Goal: Task Accomplishment & Management: Manage account settings

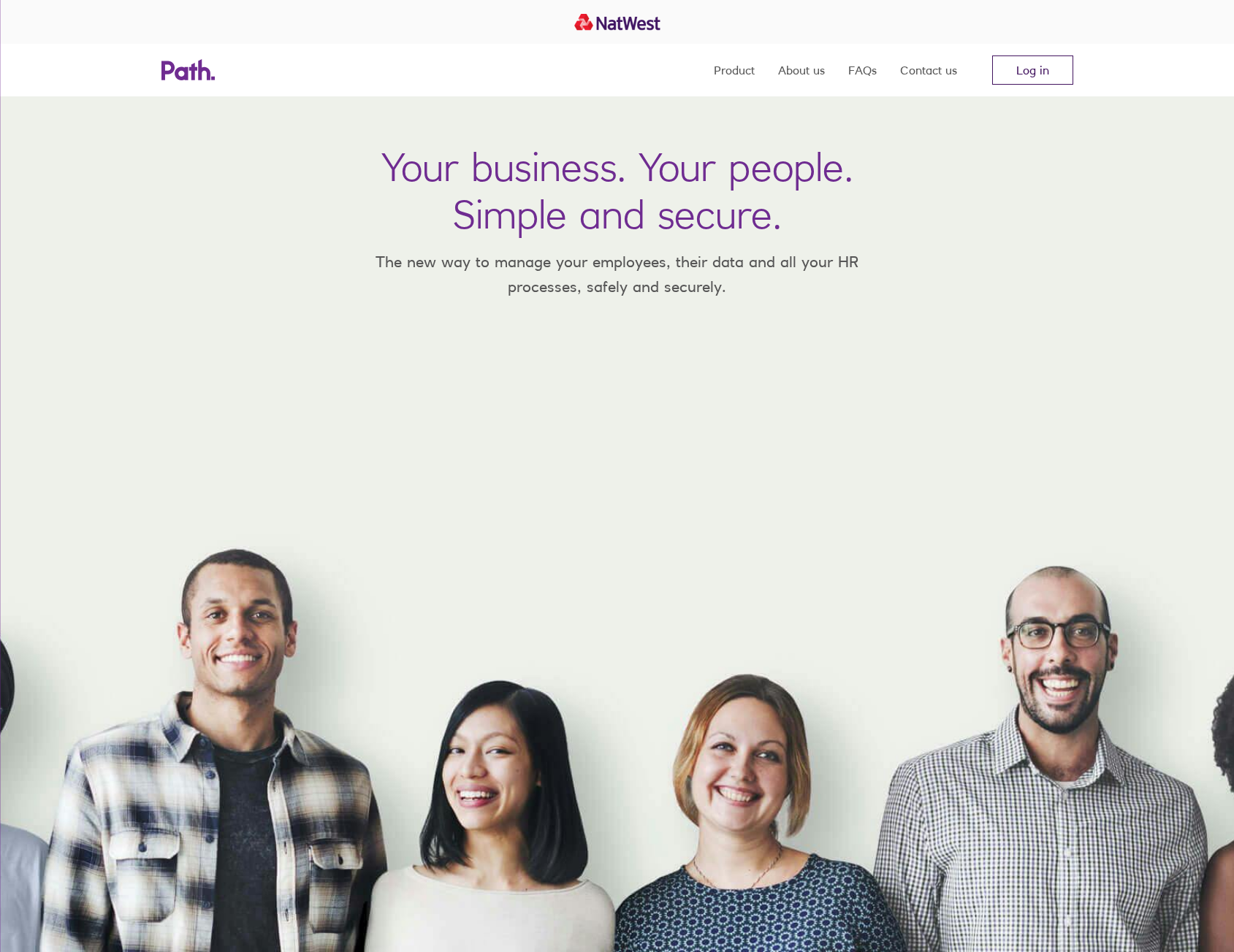
click at [1064, 70] on link "Log in" at bounding box center [1033, 70] width 81 height 29
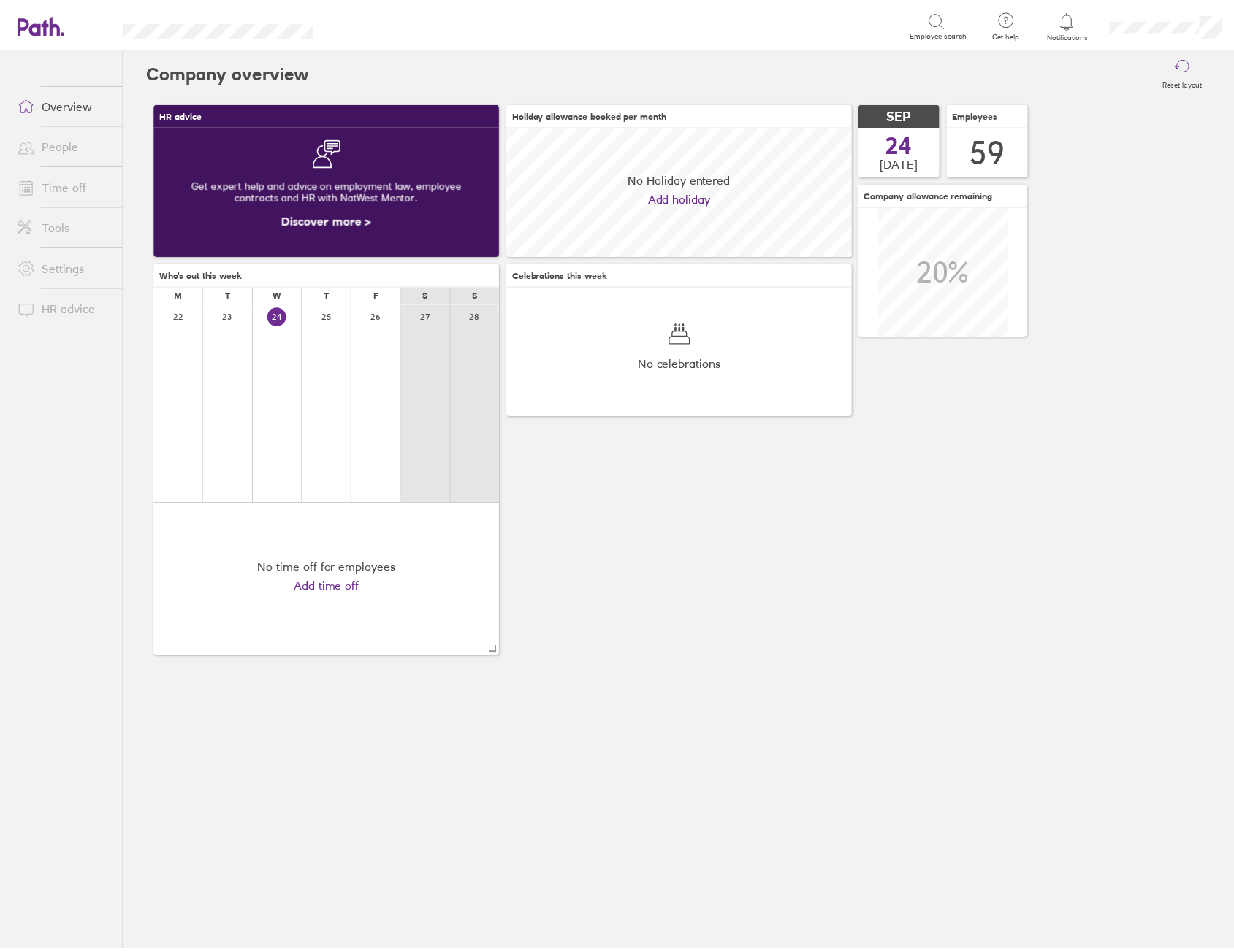
scroll to position [130, 349]
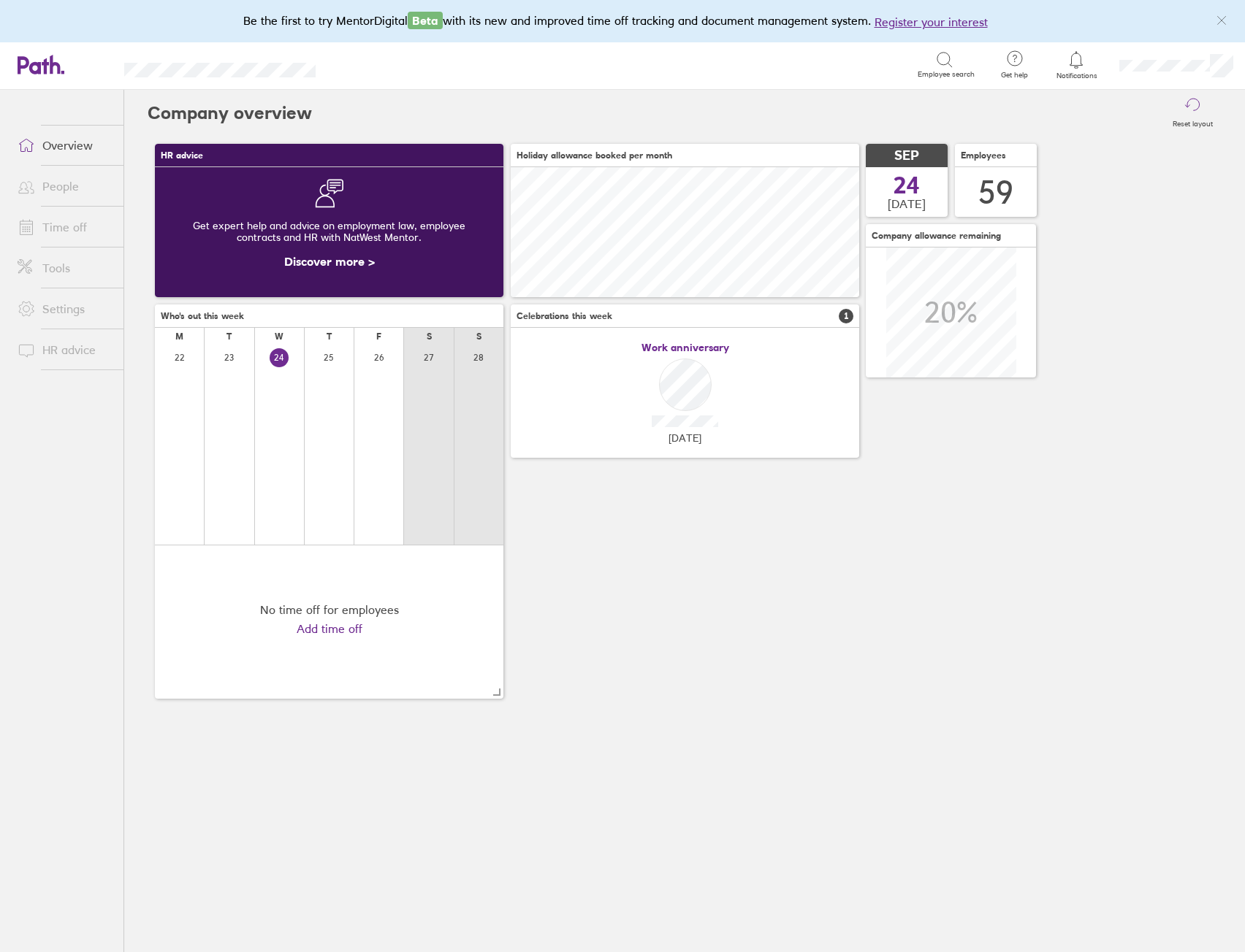
click at [69, 231] on link "Time off" at bounding box center [64, 227] width 118 height 29
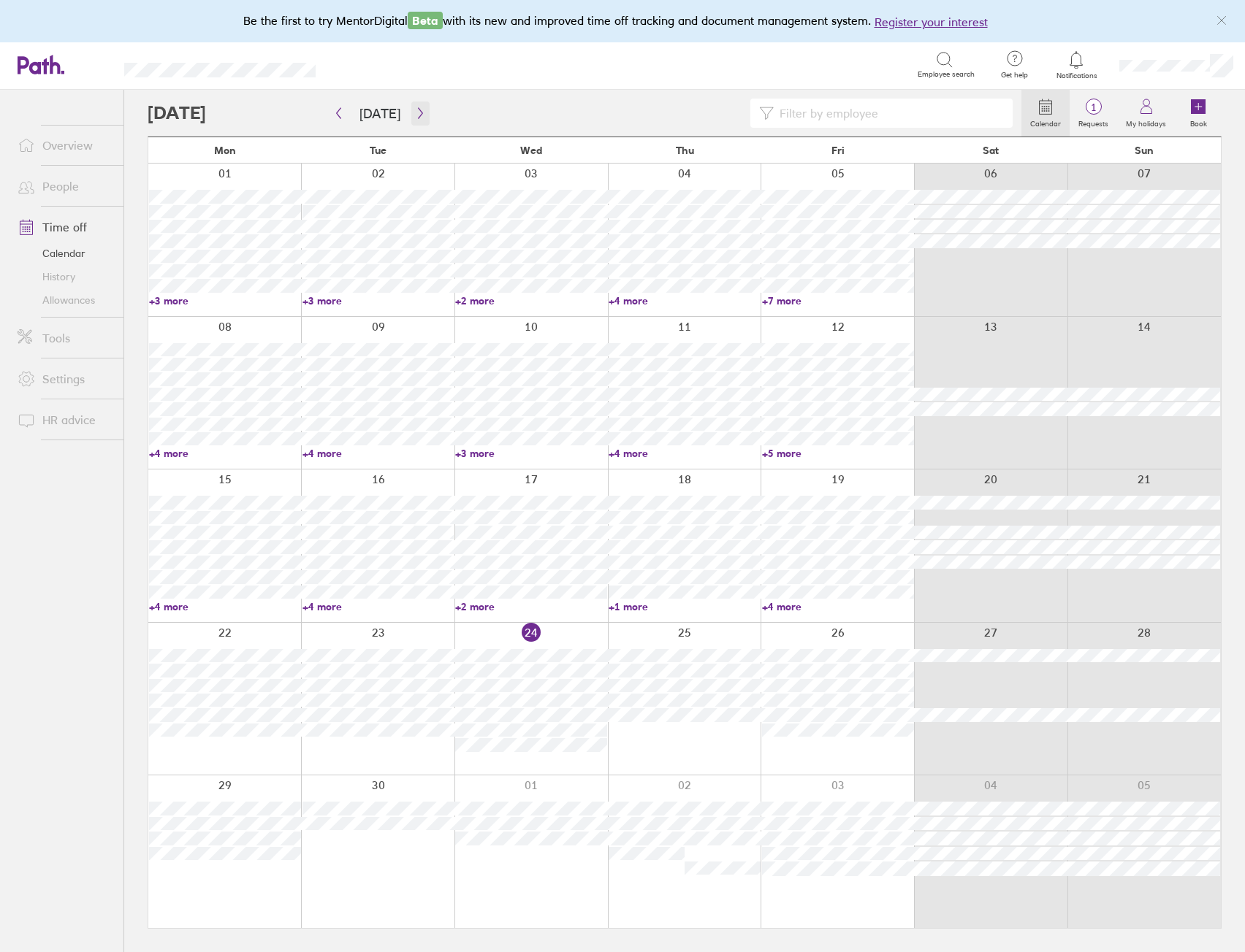
click at [418, 103] on button "button" at bounding box center [421, 114] width 19 height 24
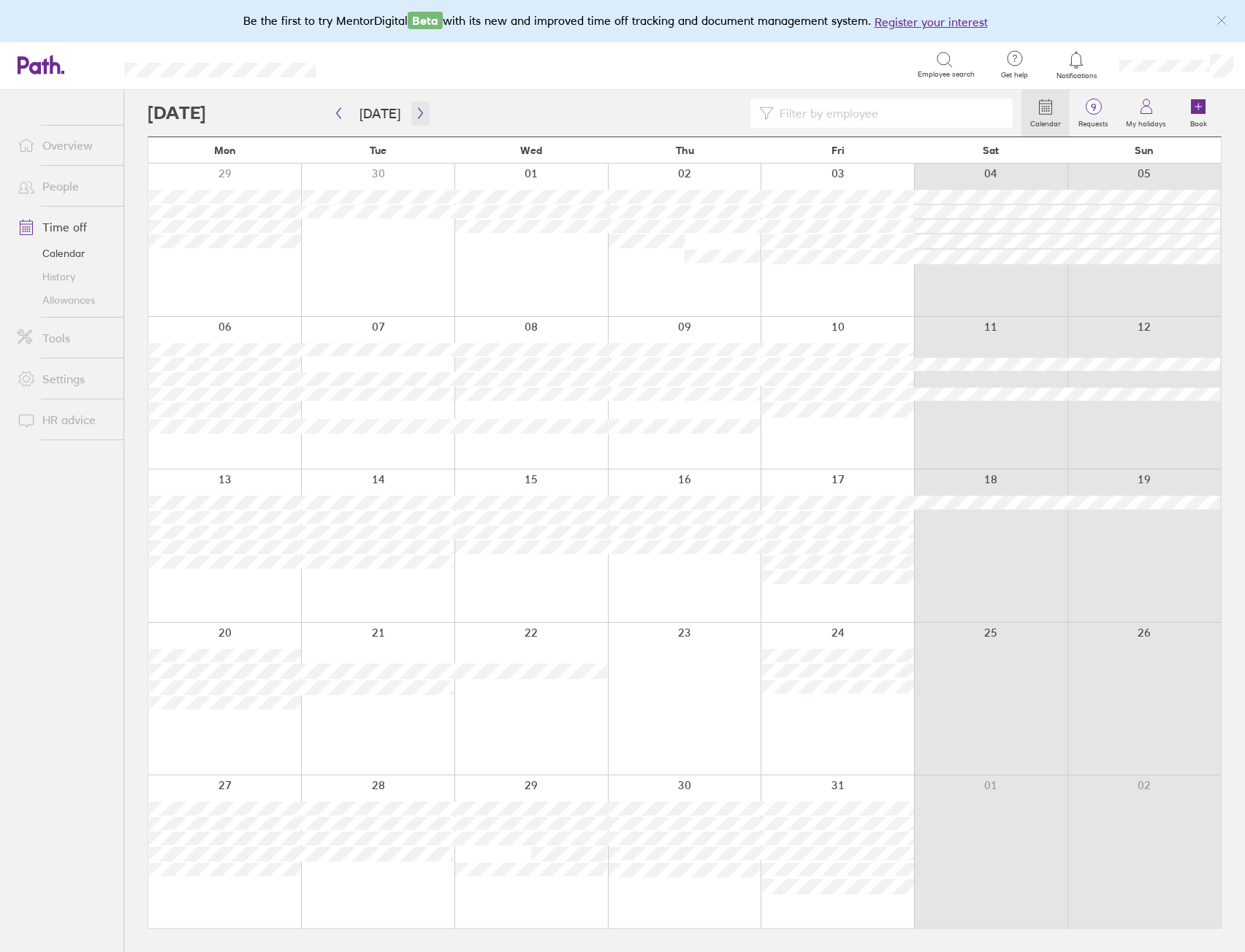
click at [417, 117] on icon "button" at bounding box center [421, 113] width 11 height 12
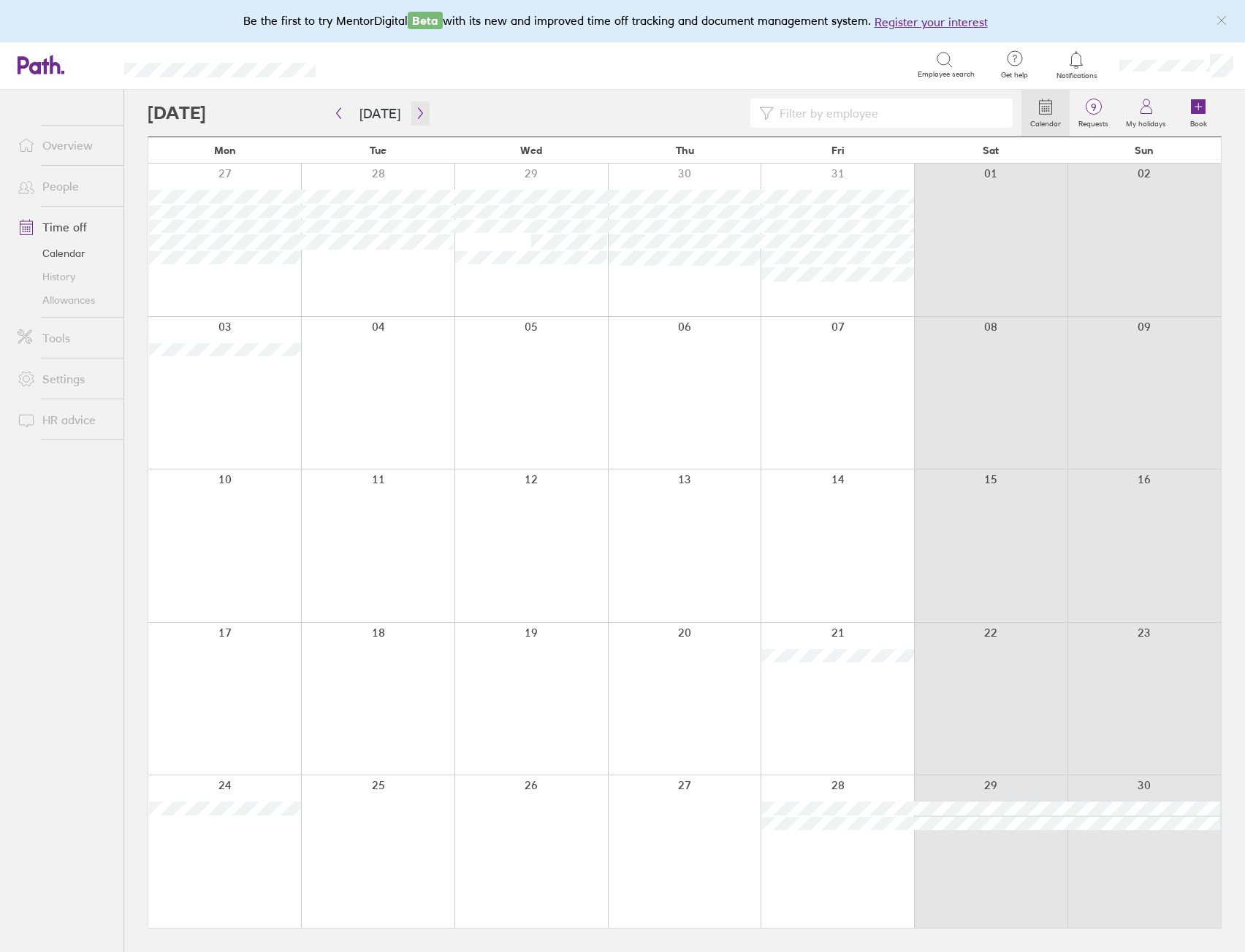
click at [417, 116] on icon "button" at bounding box center [421, 113] width 11 height 12
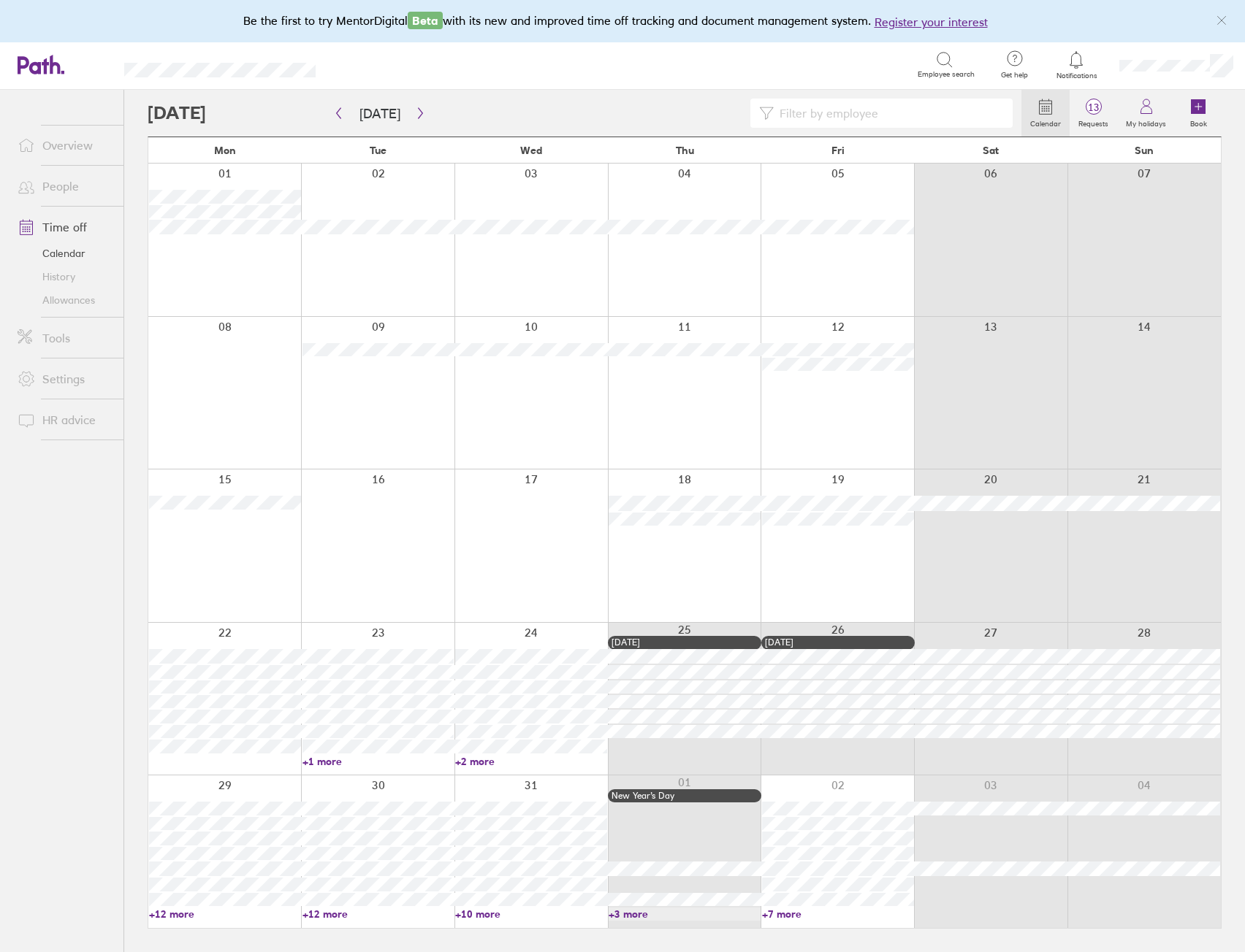
click at [325, 918] on link "+12 more" at bounding box center [378, 915] width 152 height 13
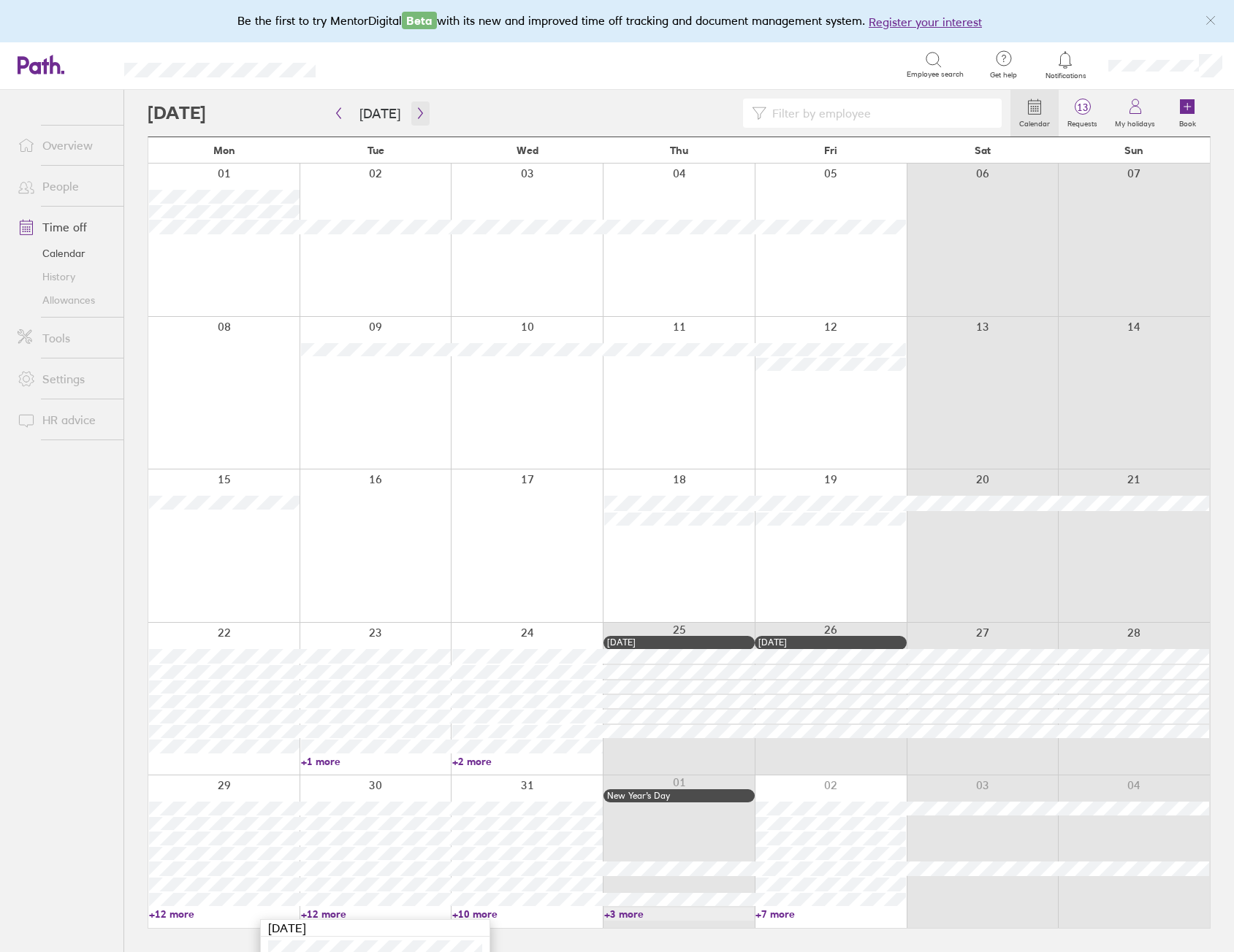
click at [415, 107] on icon "button" at bounding box center [421, 113] width 11 height 12
